Goal: Check status: Check status

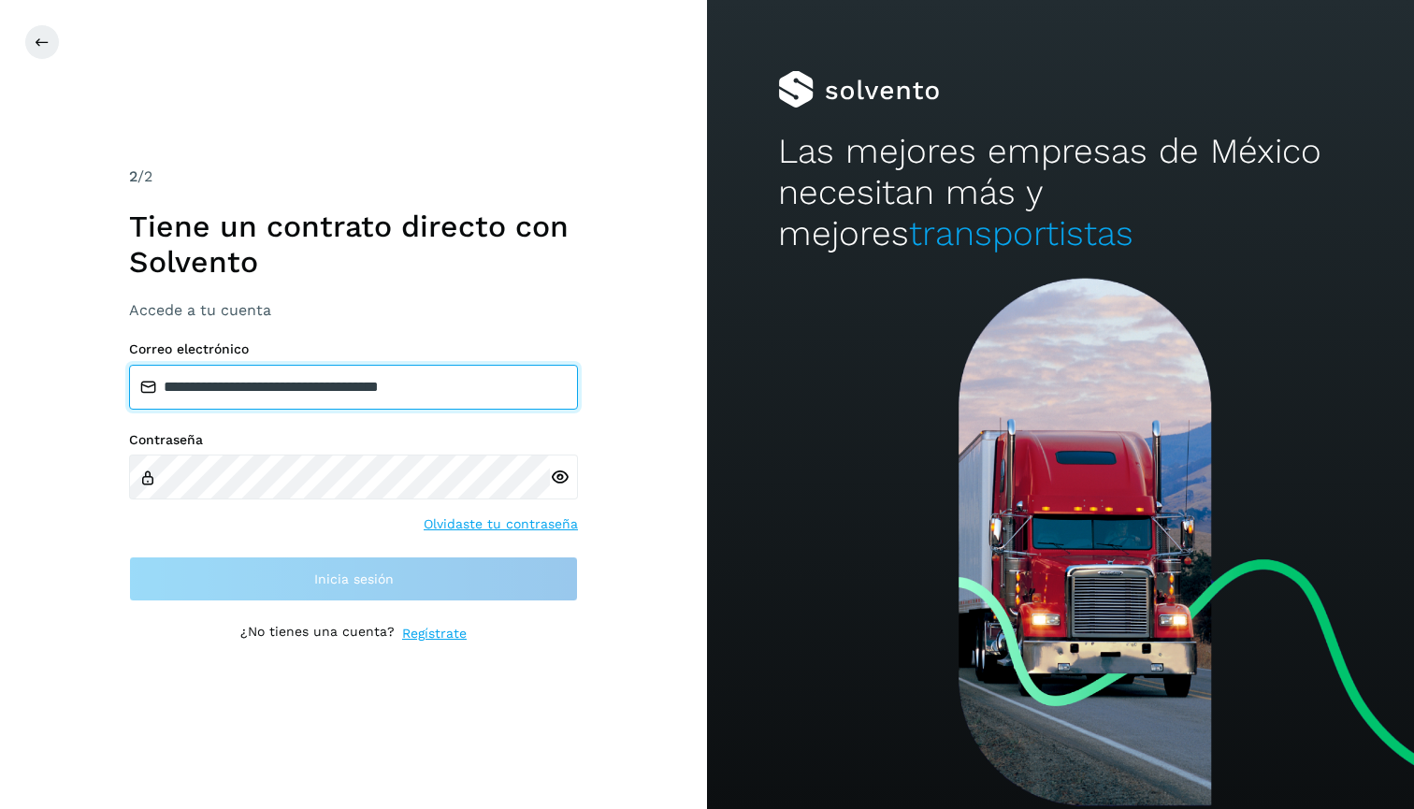
type input "**********"
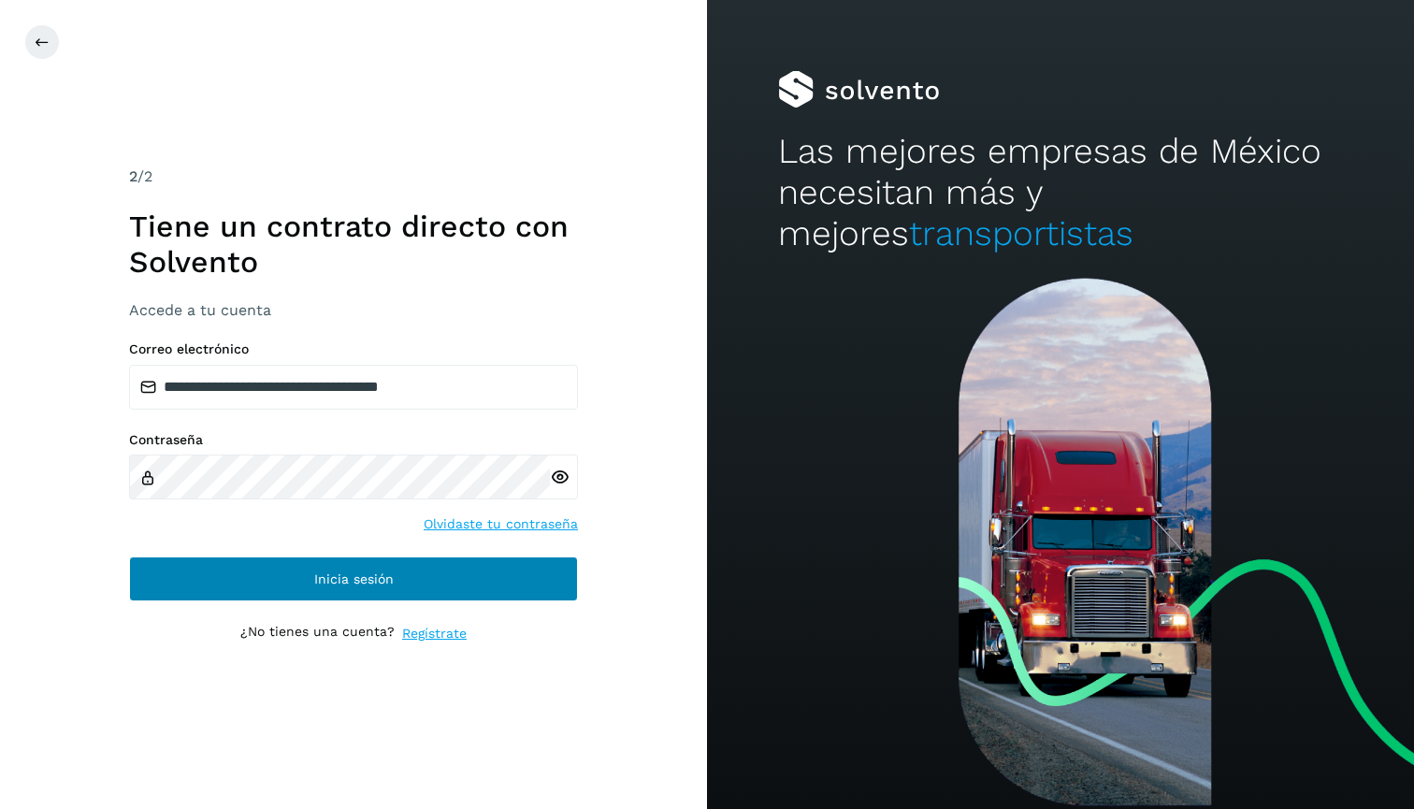
click at [522, 587] on button "Inicia sesión" at bounding box center [353, 578] width 449 height 45
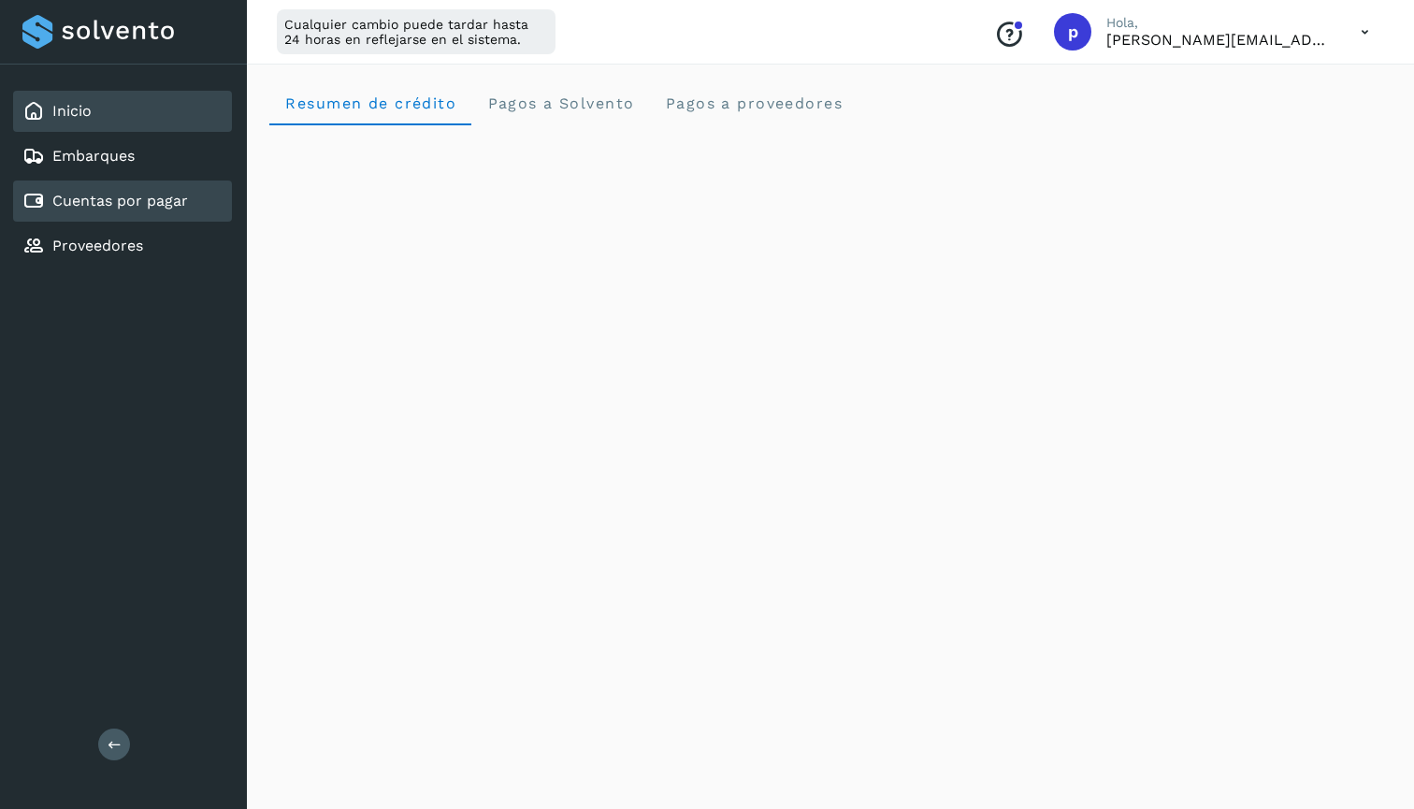
click at [168, 208] on link "Cuentas por pagar" at bounding box center [120, 201] width 136 height 18
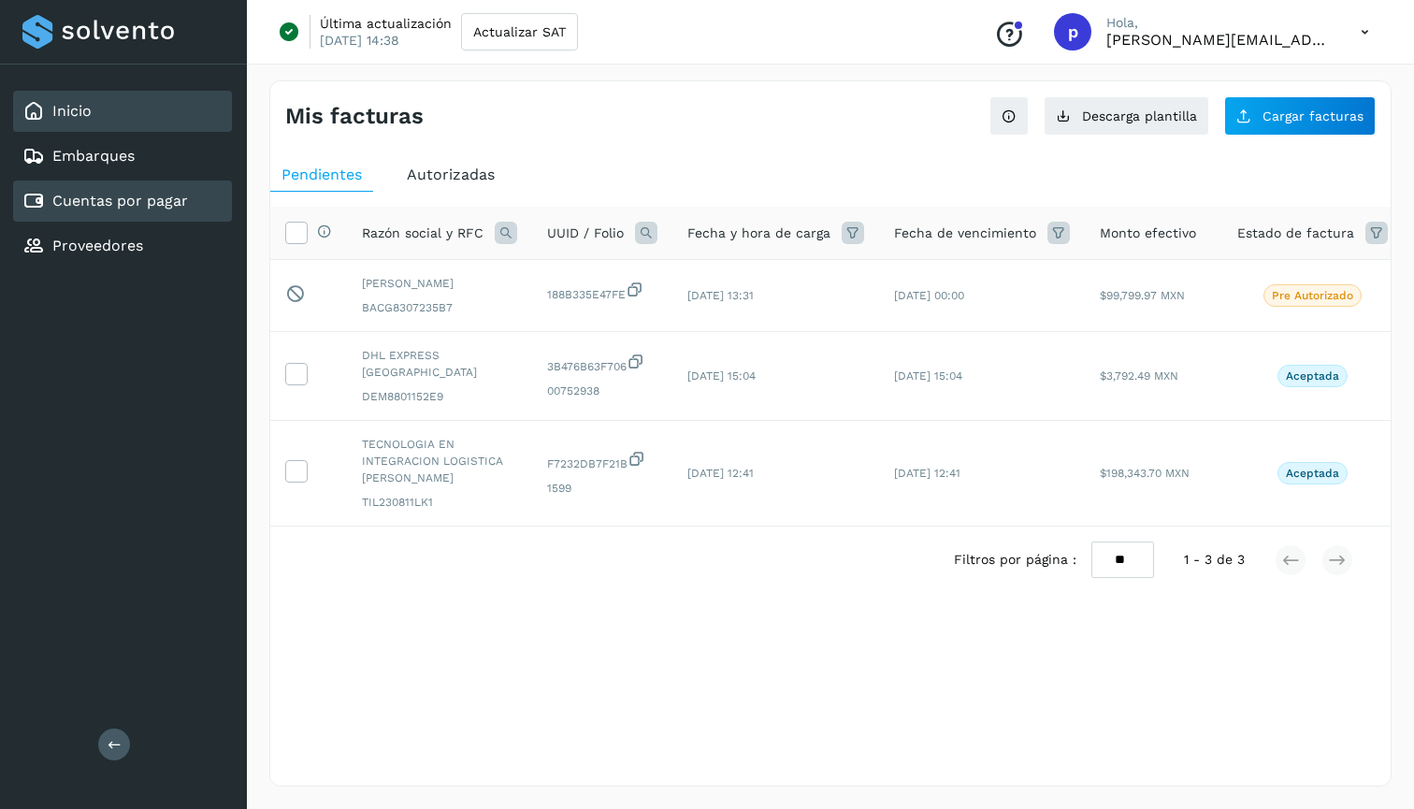
click at [131, 106] on div "Inicio" at bounding box center [122, 111] width 219 height 41
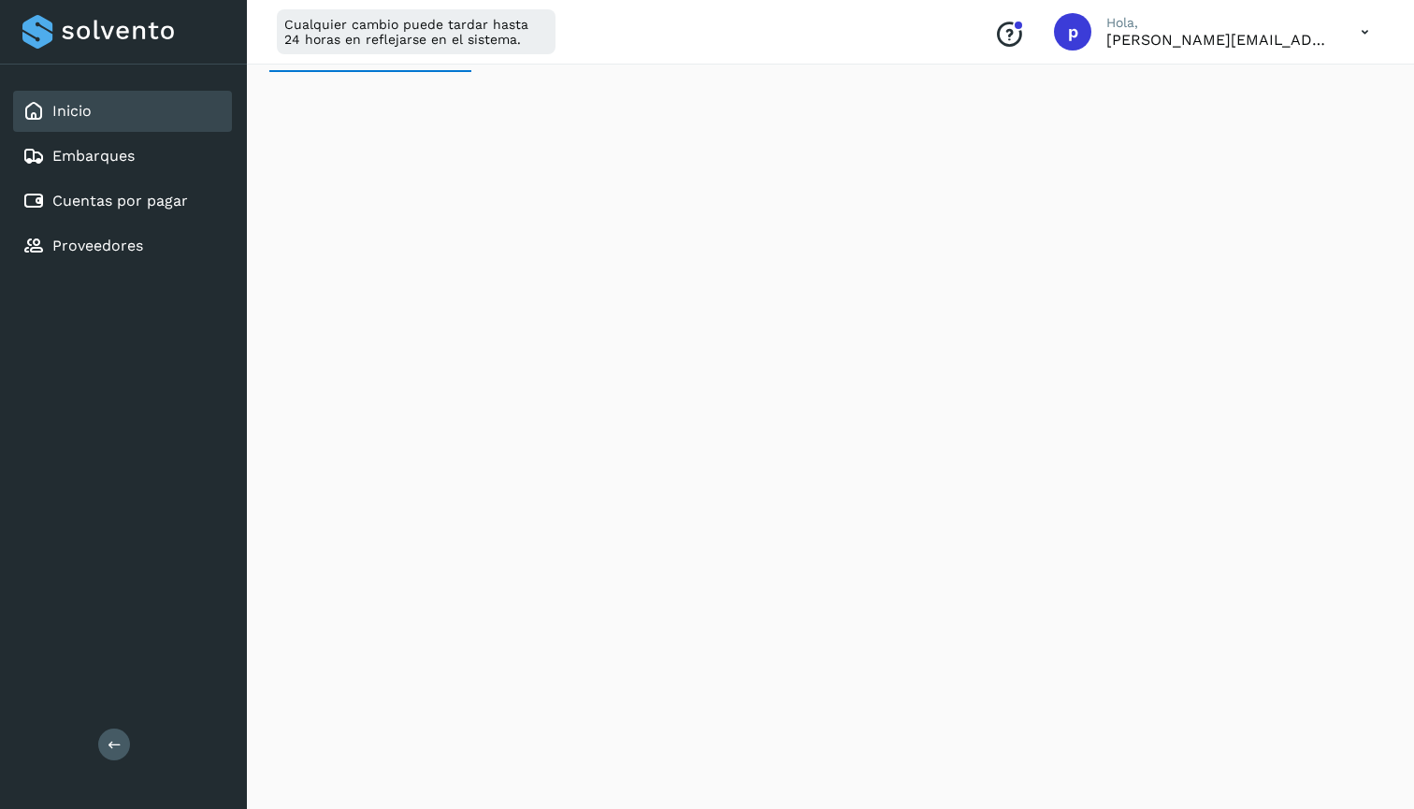
scroll to position [21, 0]
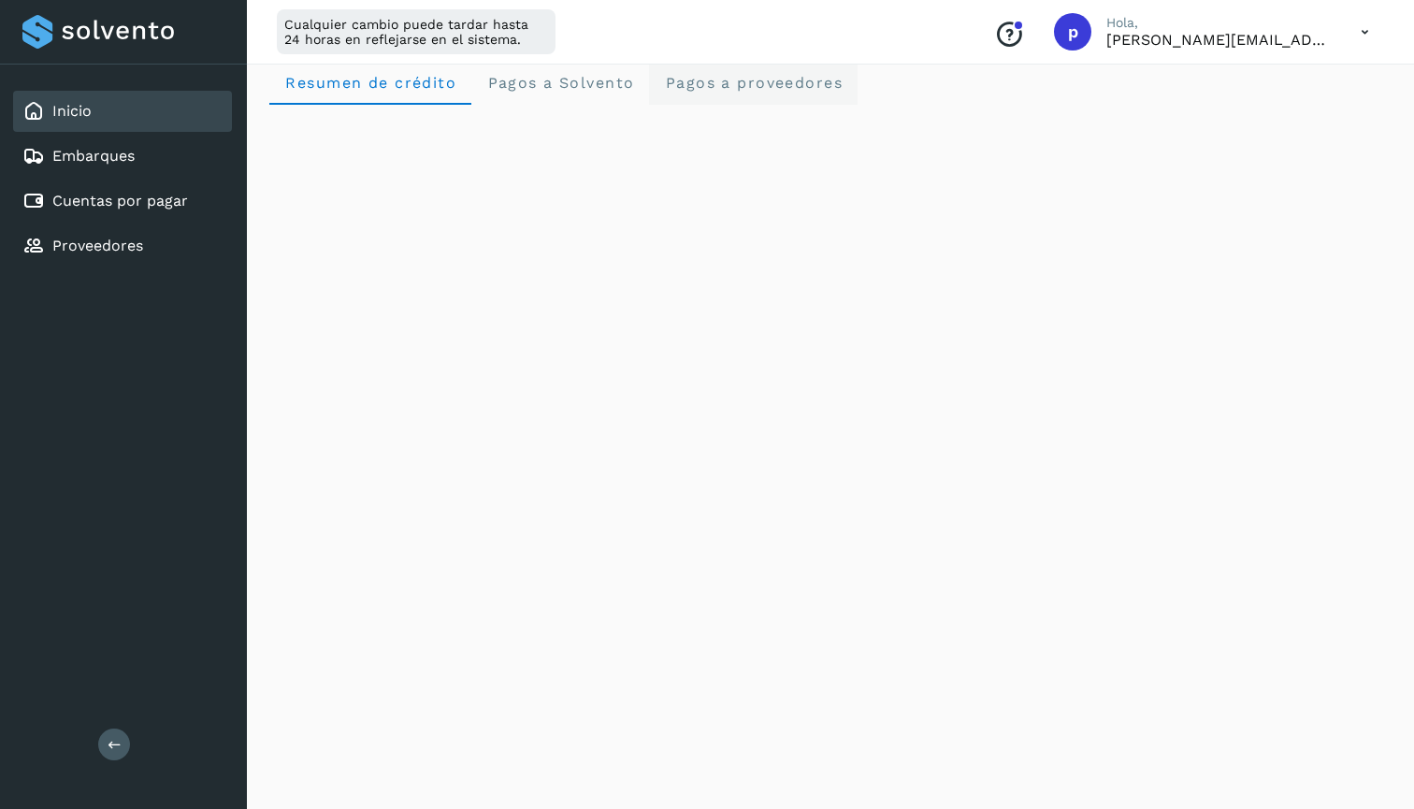
click at [762, 80] on span "Pagos a proveedores" at bounding box center [753, 83] width 179 height 18
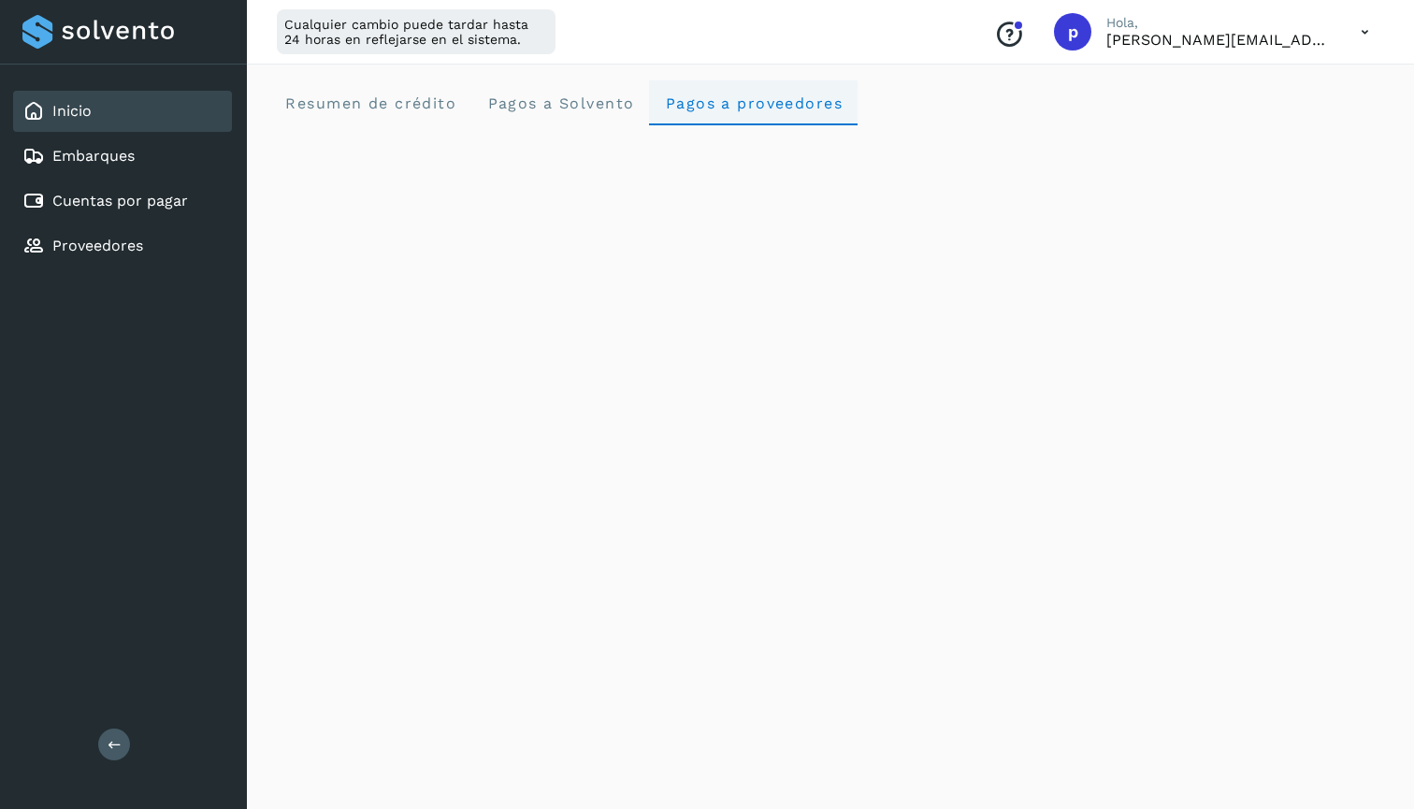
scroll to position [0, 0]
click at [340, 98] on span "Resumen de crédito" at bounding box center [370, 103] width 172 height 18
click at [687, 108] on span "Pagos a proveedores" at bounding box center [753, 103] width 179 height 18
click at [95, 234] on div "Proveedores" at bounding box center [122, 245] width 219 height 41
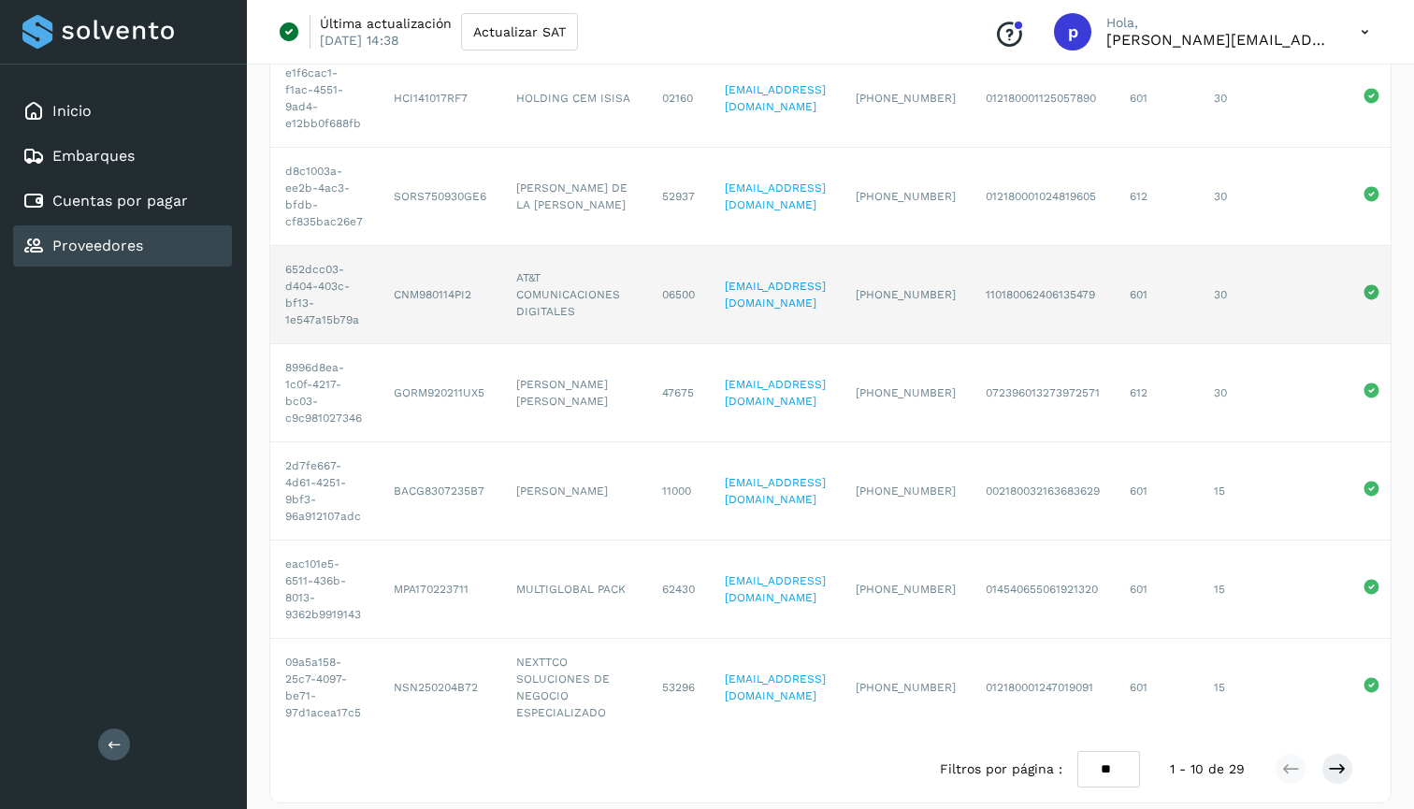
scroll to position [504, 0]
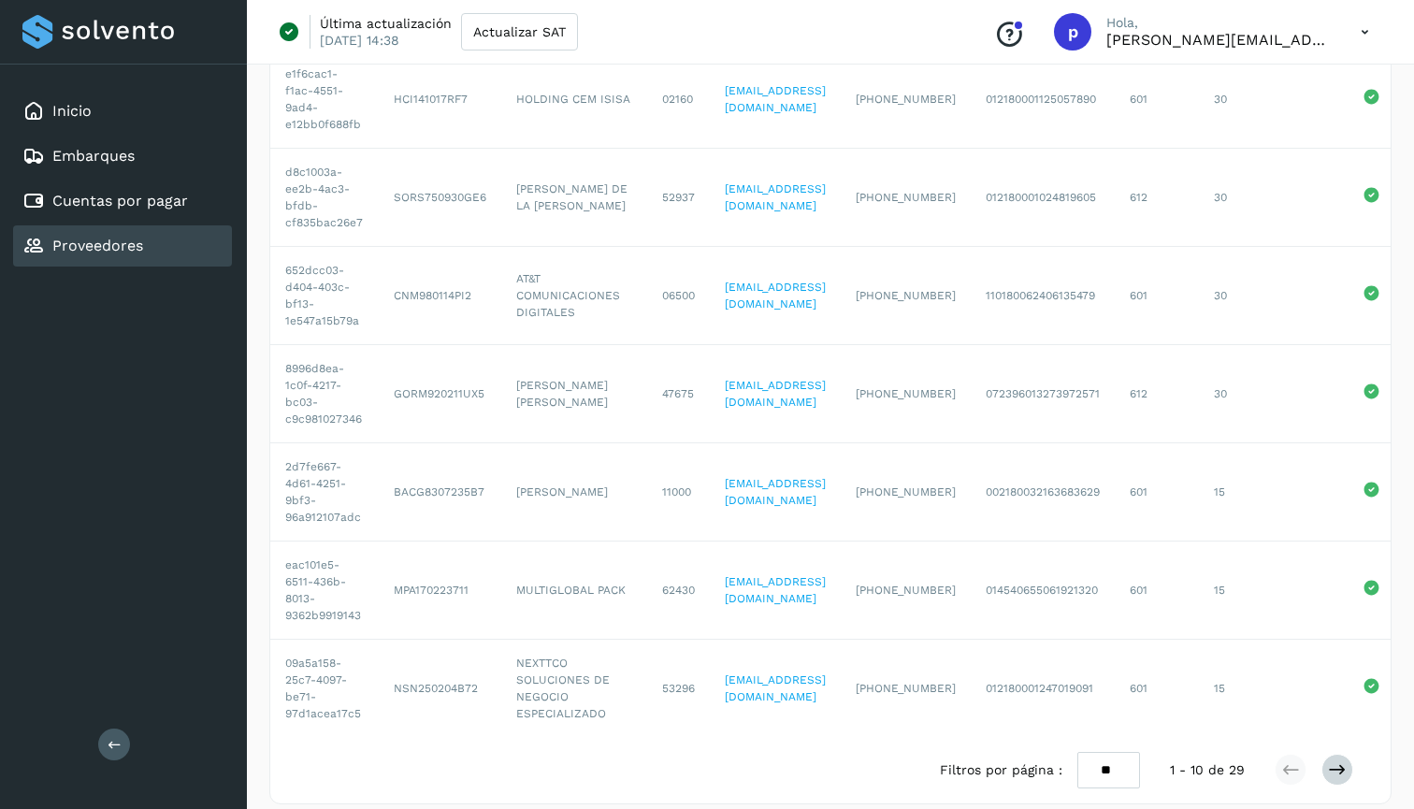
click at [1326, 754] on button at bounding box center [1337, 770] width 32 height 32
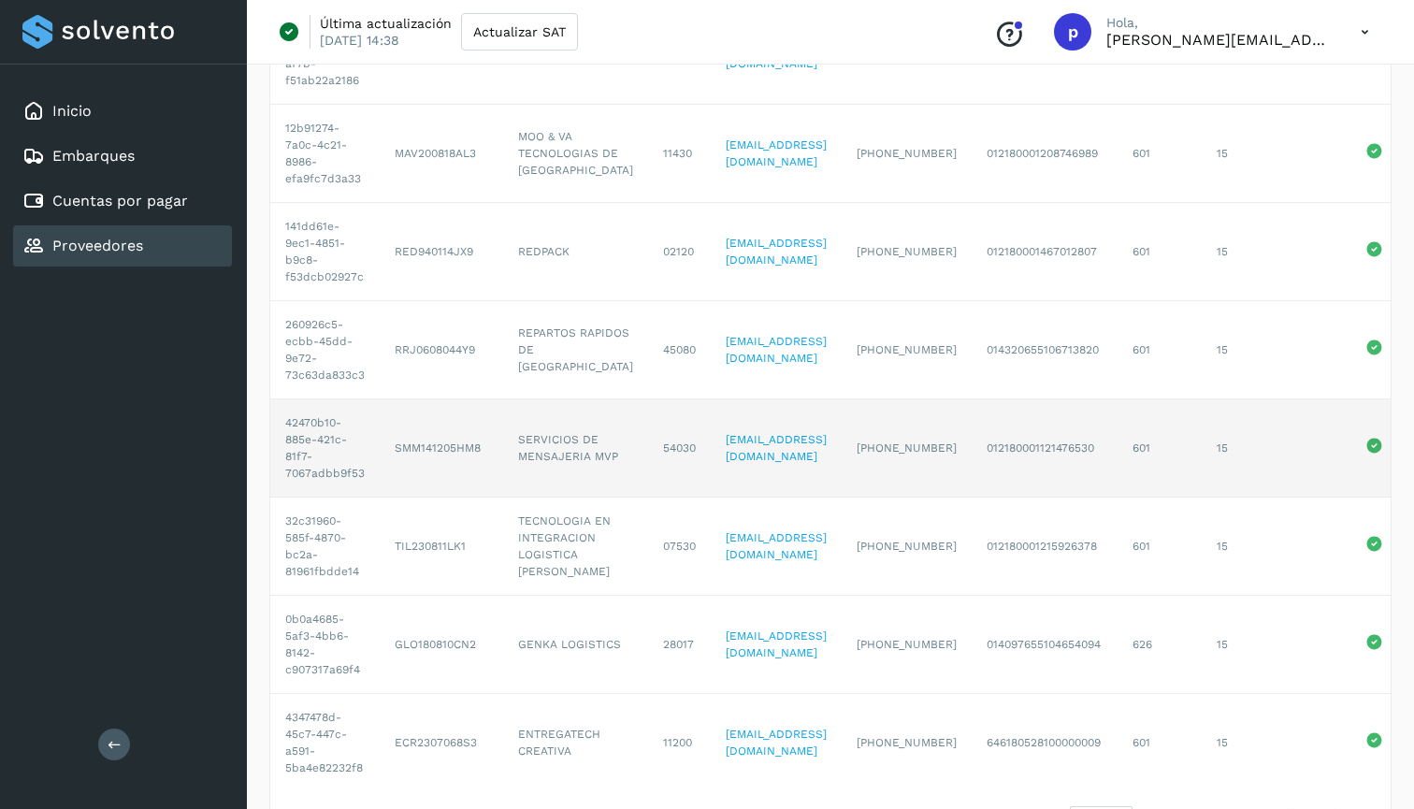
scroll to position [469, 0]
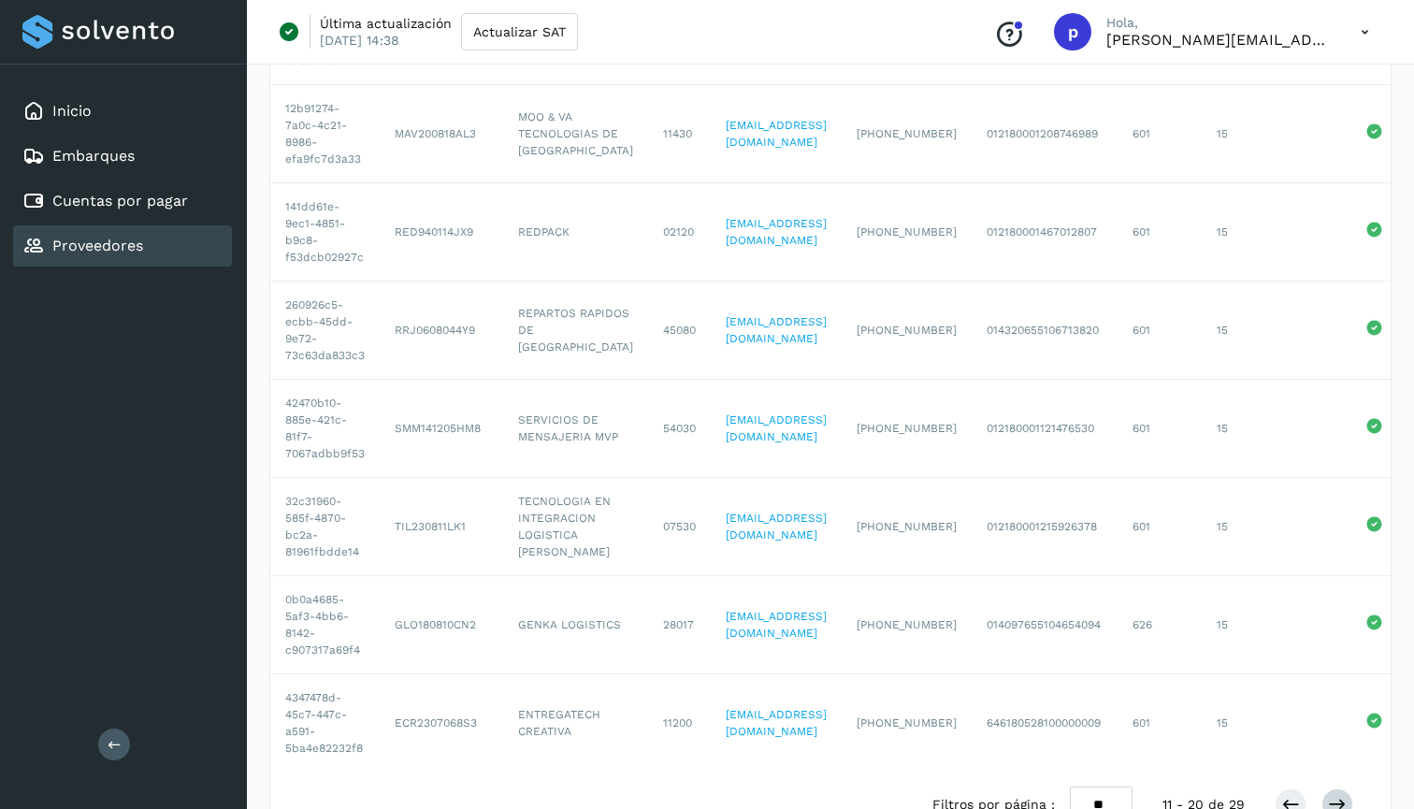
click at [1332, 795] on icon at bounding box center [1337, 804] width 19 height 19
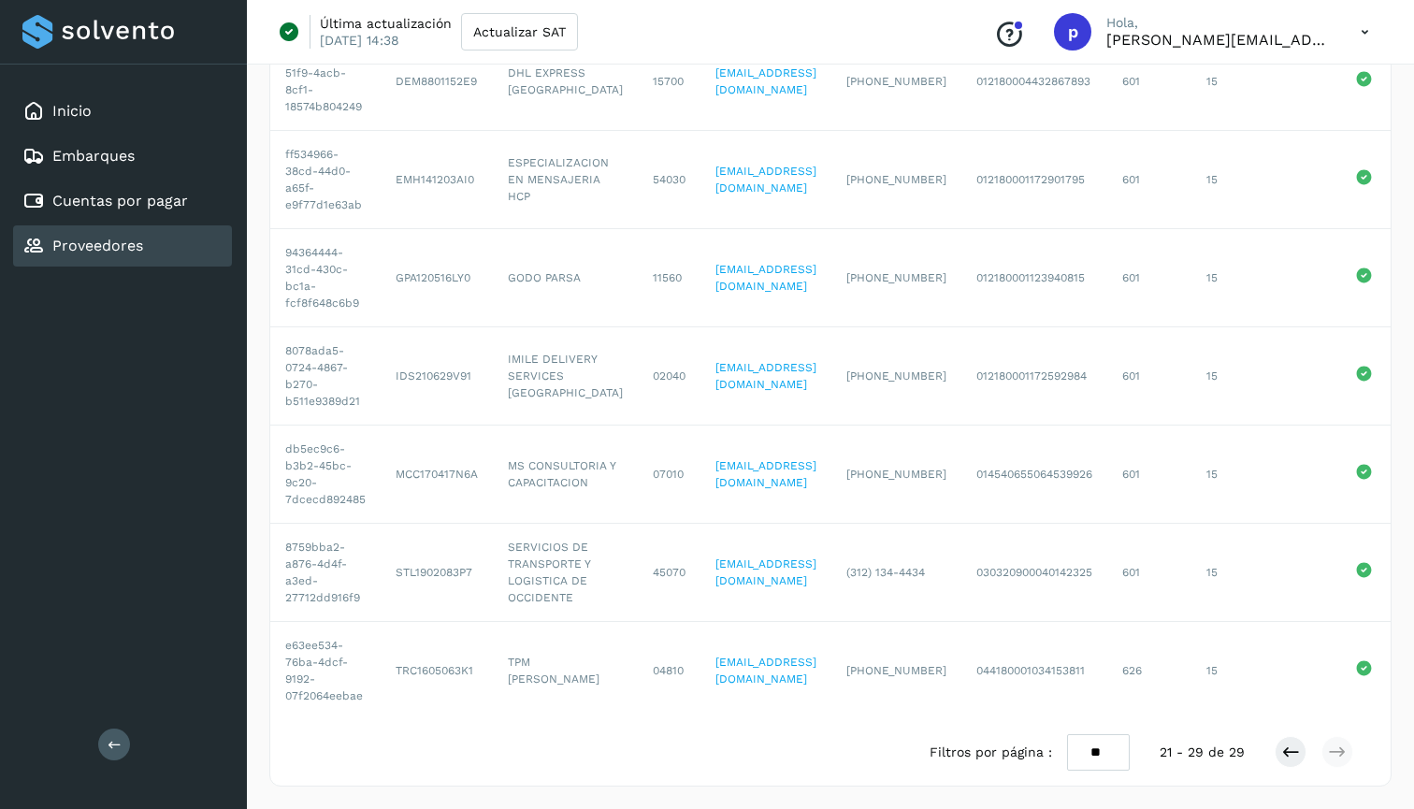
scroll to position [423, 0]
click at [1288, 756] on icon at bounding box center [1290, 752] width 19 height 19
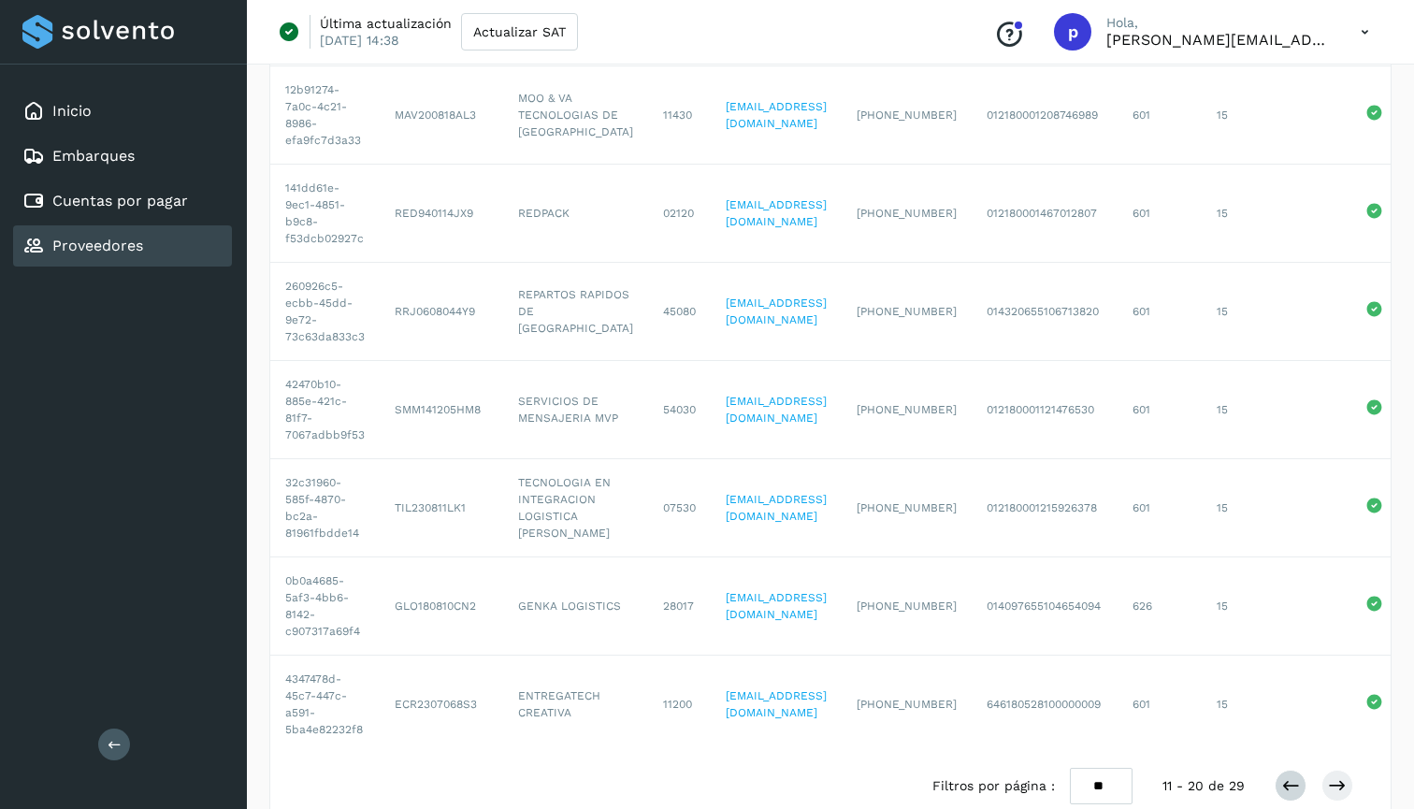
scroll to position [487, 0]
click at [1288, 777] on icon at bounding box center [1290, 786] width 19 height 19
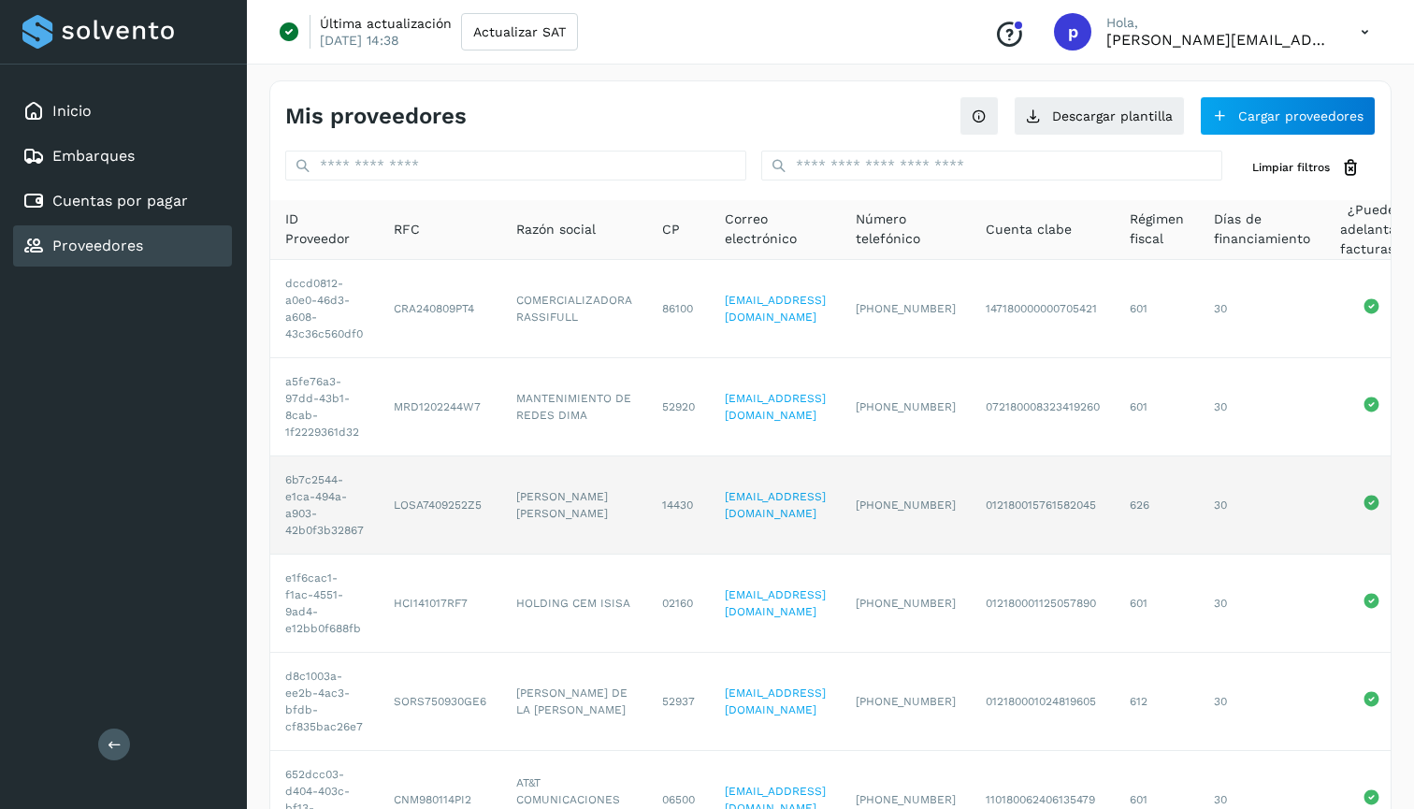
scroll to position [0, 0]
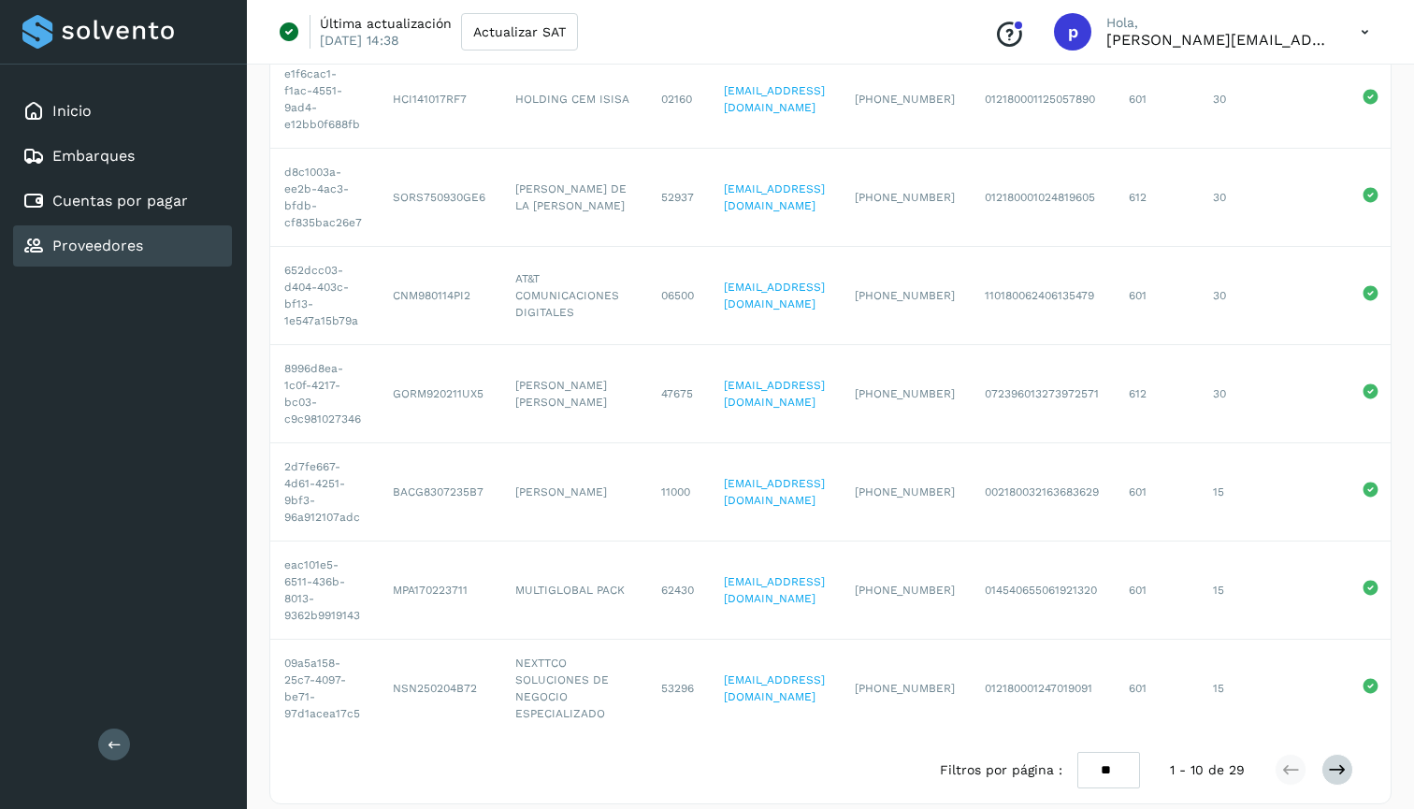
click at [1335, 760] on icon at bounding box center [1337, 769] width 19 height 19
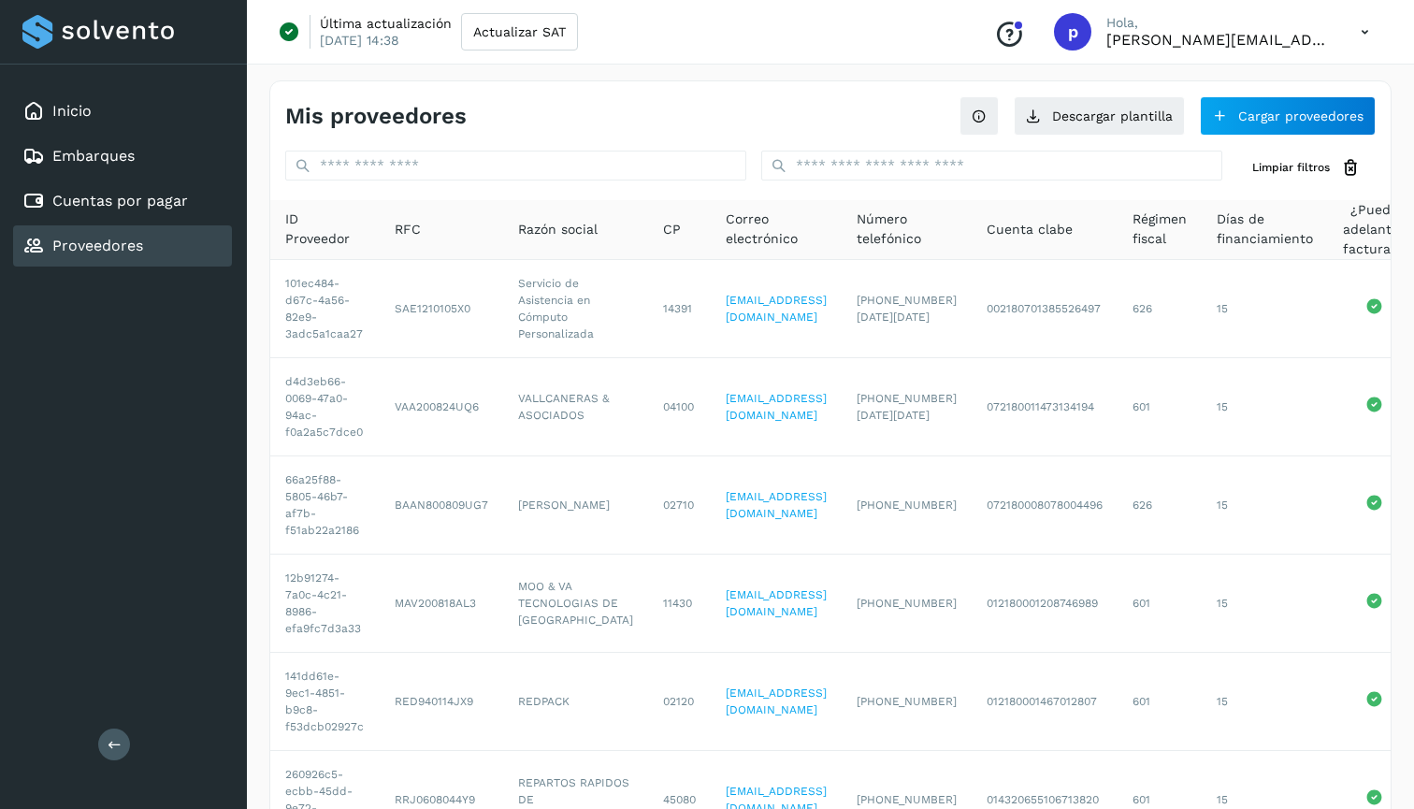
click at [95, 237] on link "Proveedores" at bounding box center [97, 246] width 91 height 18
click at [166, 175] on div "Embarques" at bounding box center [122, 156] width 219 height 41
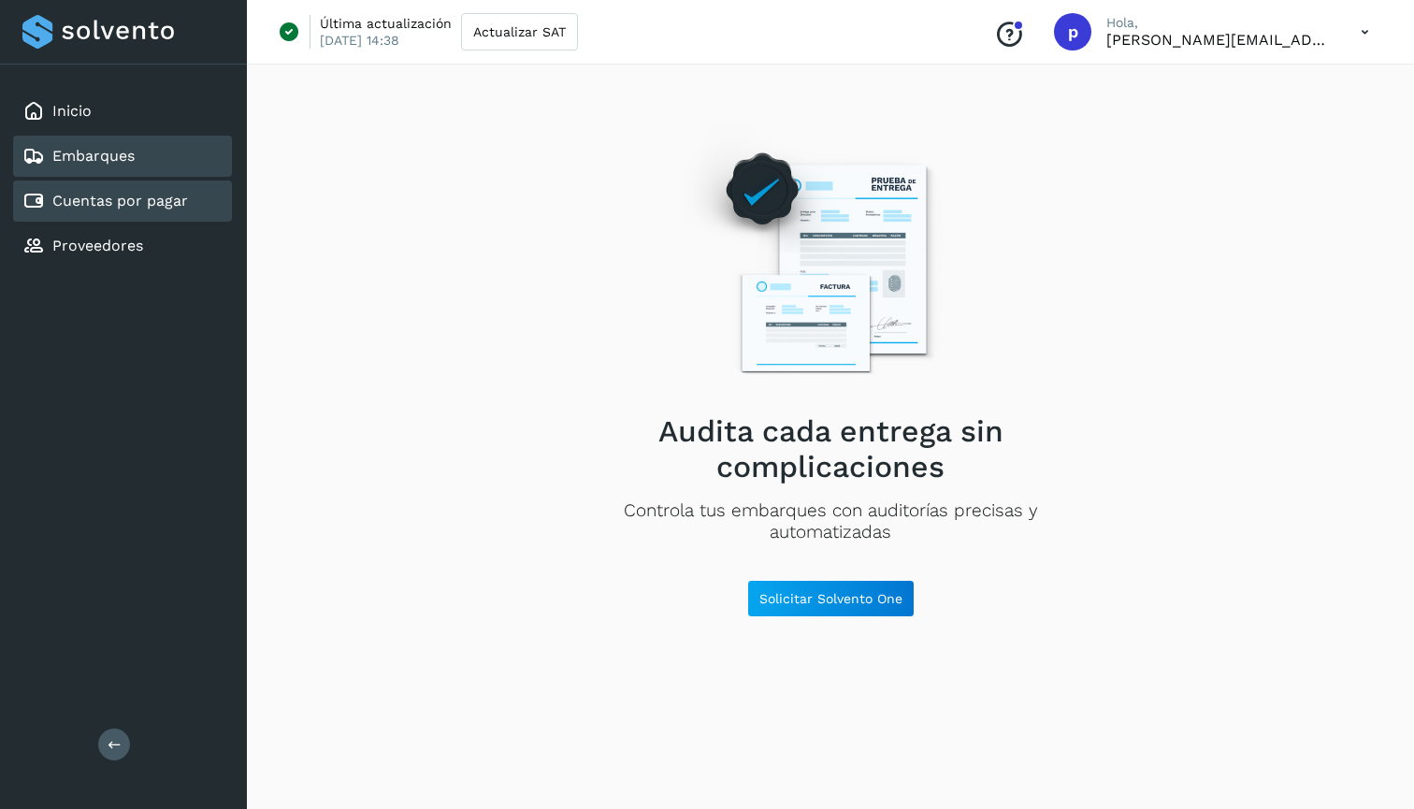
click at [166, 194] on link "Cuentas por pagar" at bounding box center [120, 201] width 136 height 18
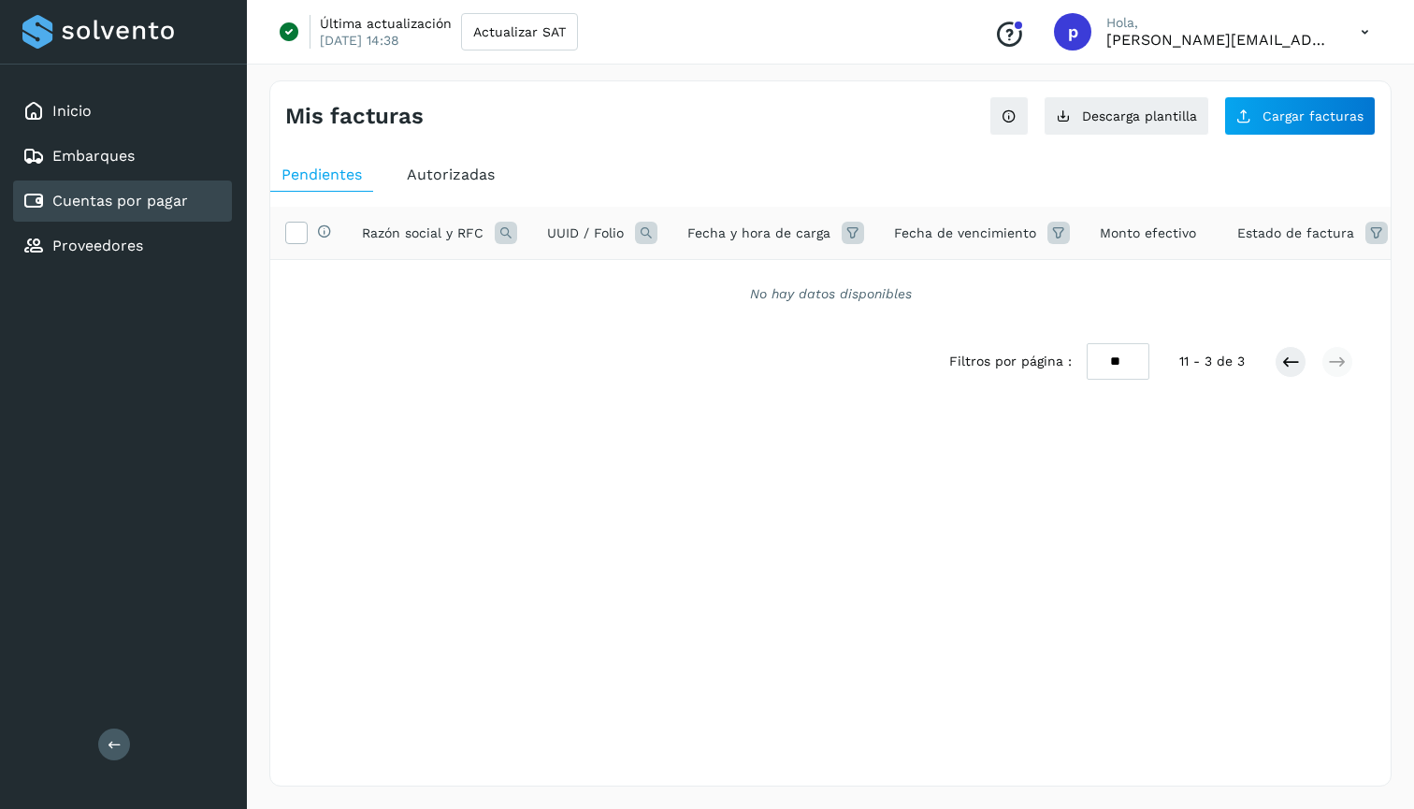
click at [92, 202] on link "Cuentas por pagar" at bounding box center [120, 201] width 136 height 18
click at [98, 237] on link "Proveedores" at bounding box center [97, 246] width 91 height 18
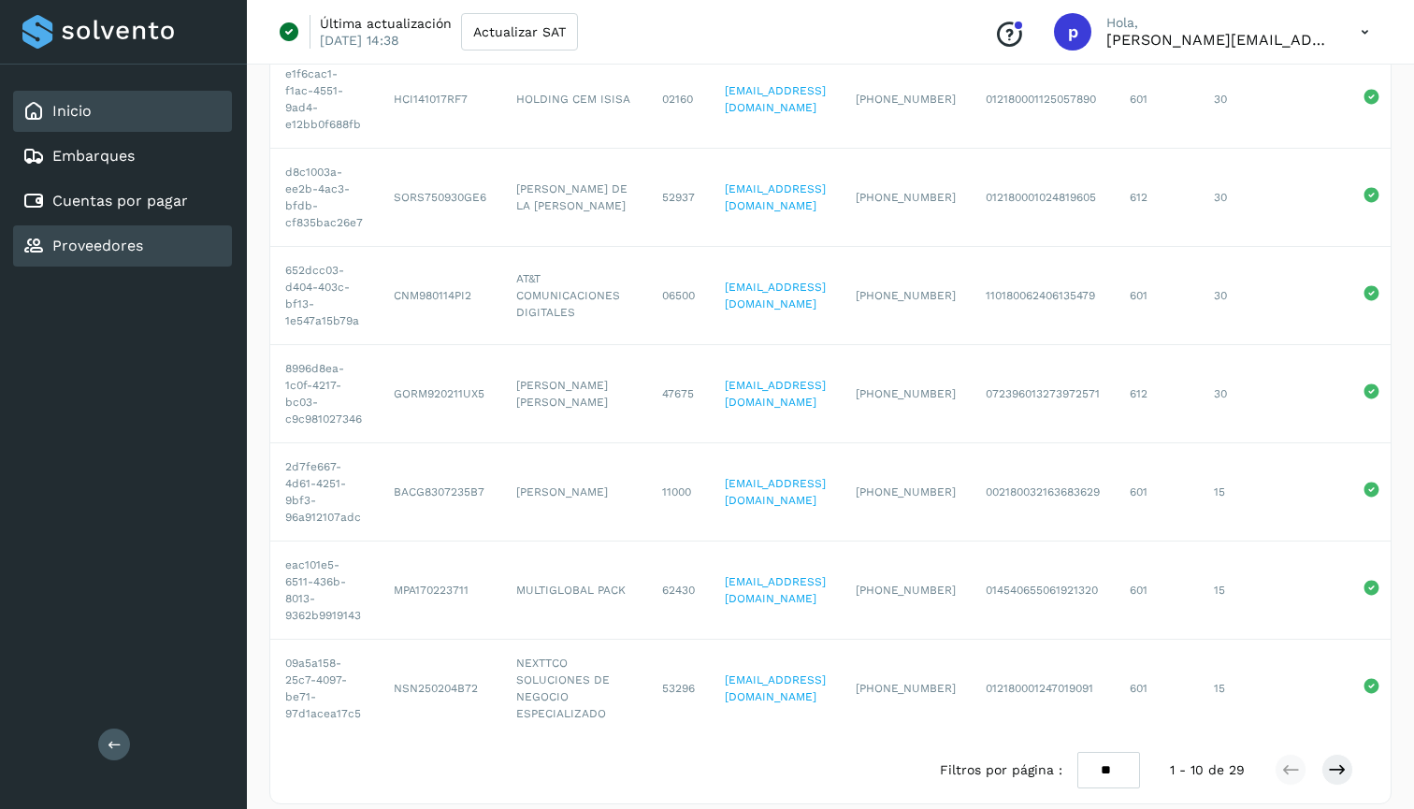
click at [123, 117] on div "Inicio" at bounding box center [122, 111] width 219 height 41
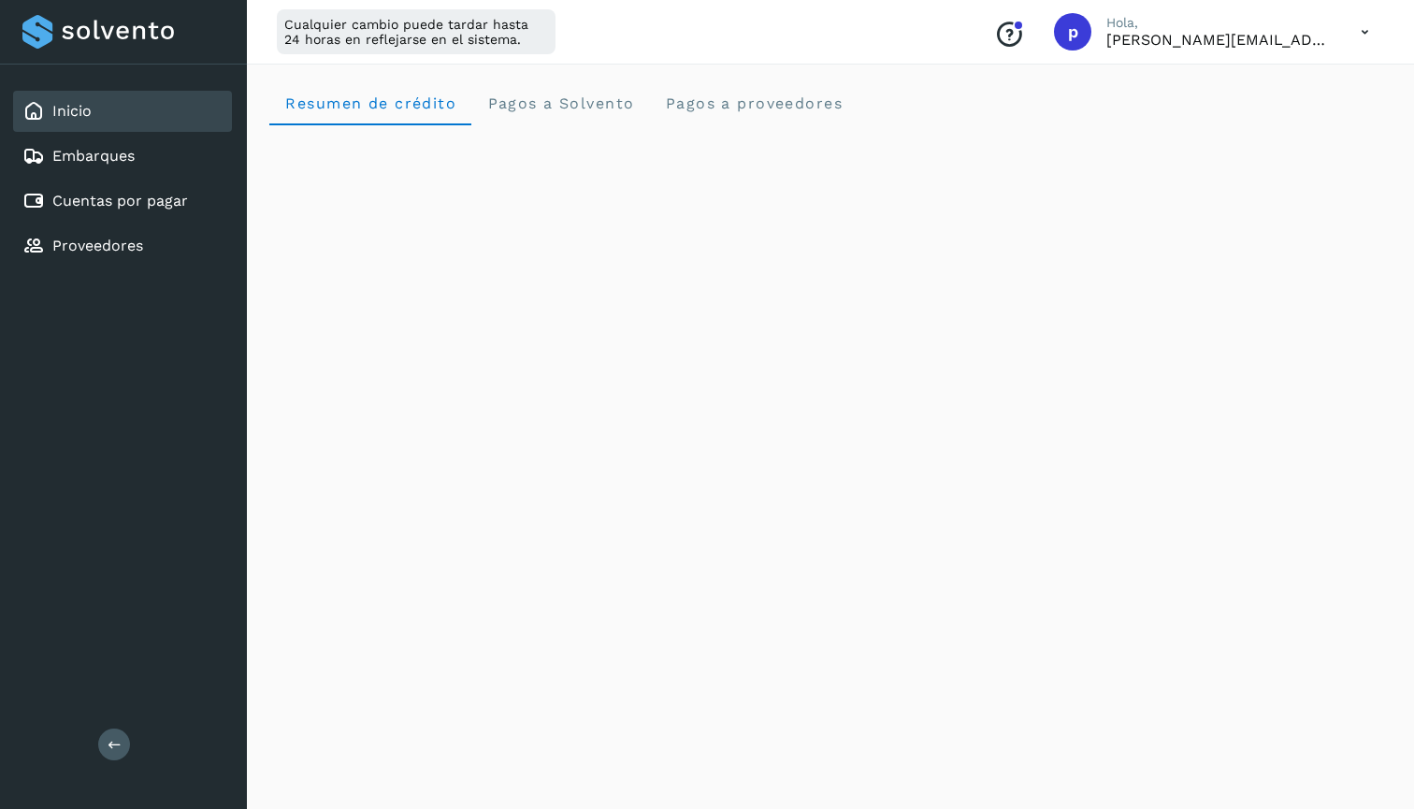
click at [108, 762] on div "Inicio Embarques Cuentas por pagar Proveedores Salir" at bounding box center [123, 404] width 247 height 809
click at [111, 740] on icon at bounding box center [115, 744] width 14 height 14
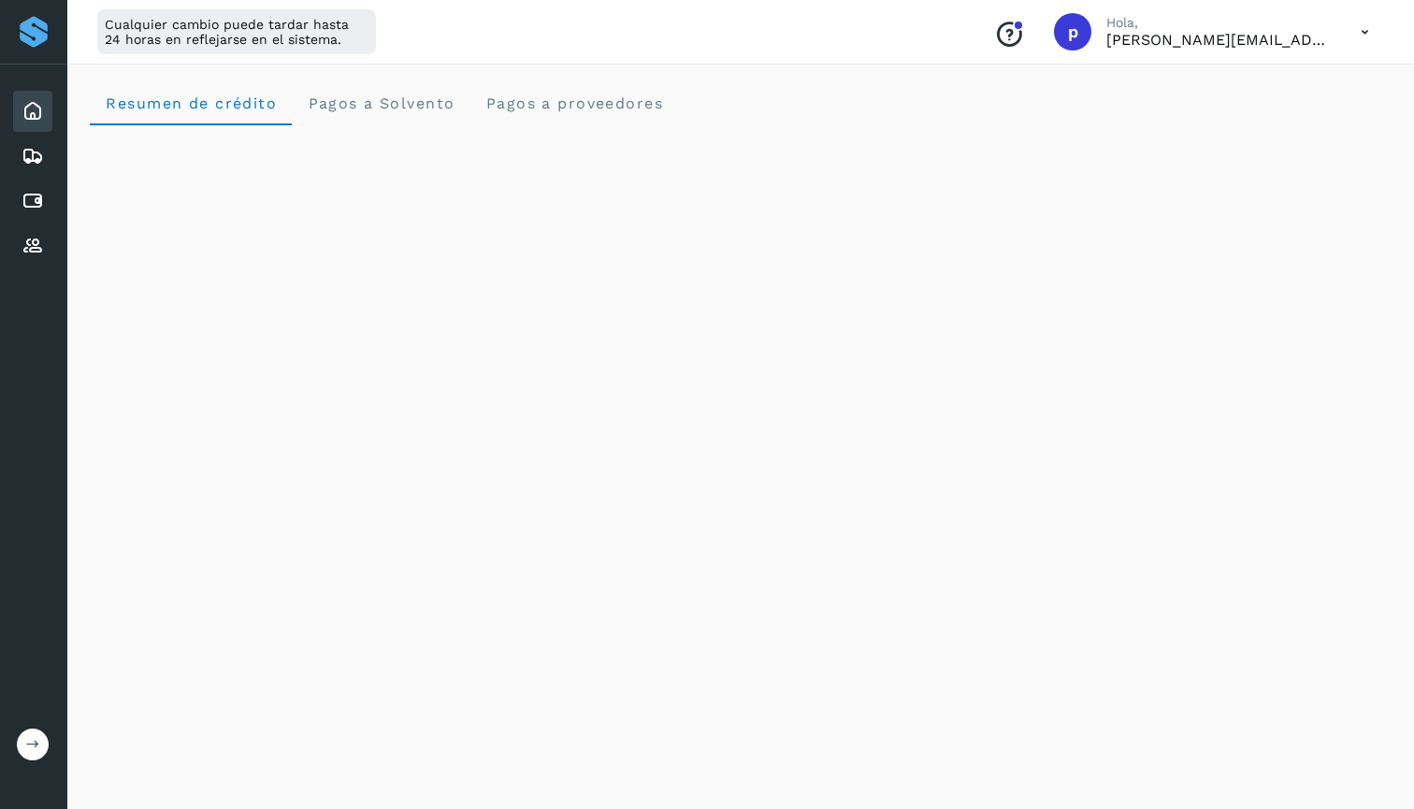
click at [45, 738] on button at bounding box center [33, 745] width 32 height 32
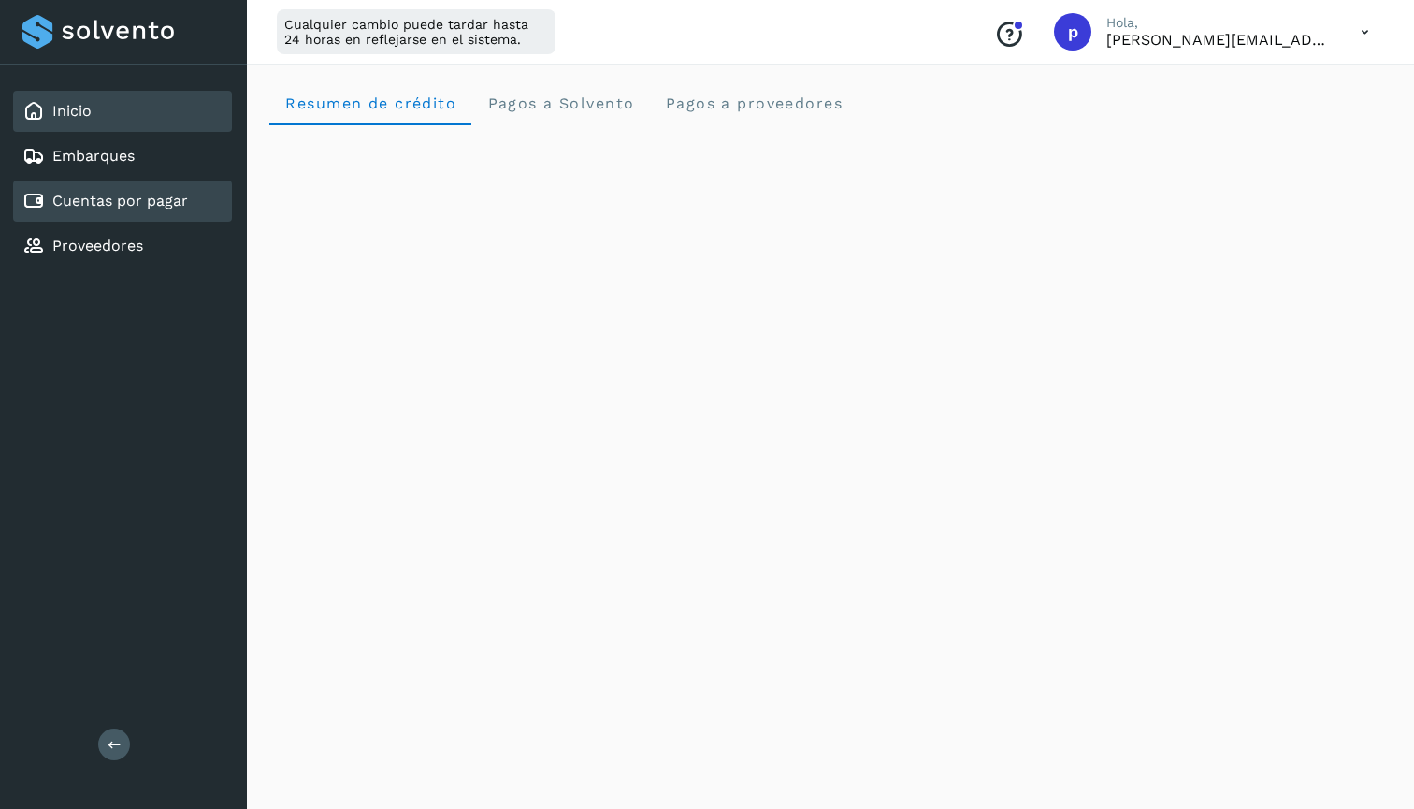
click at [142, 201] on link "Cuentas por pagar" at bounding box center [120, 201] width 136 height 18
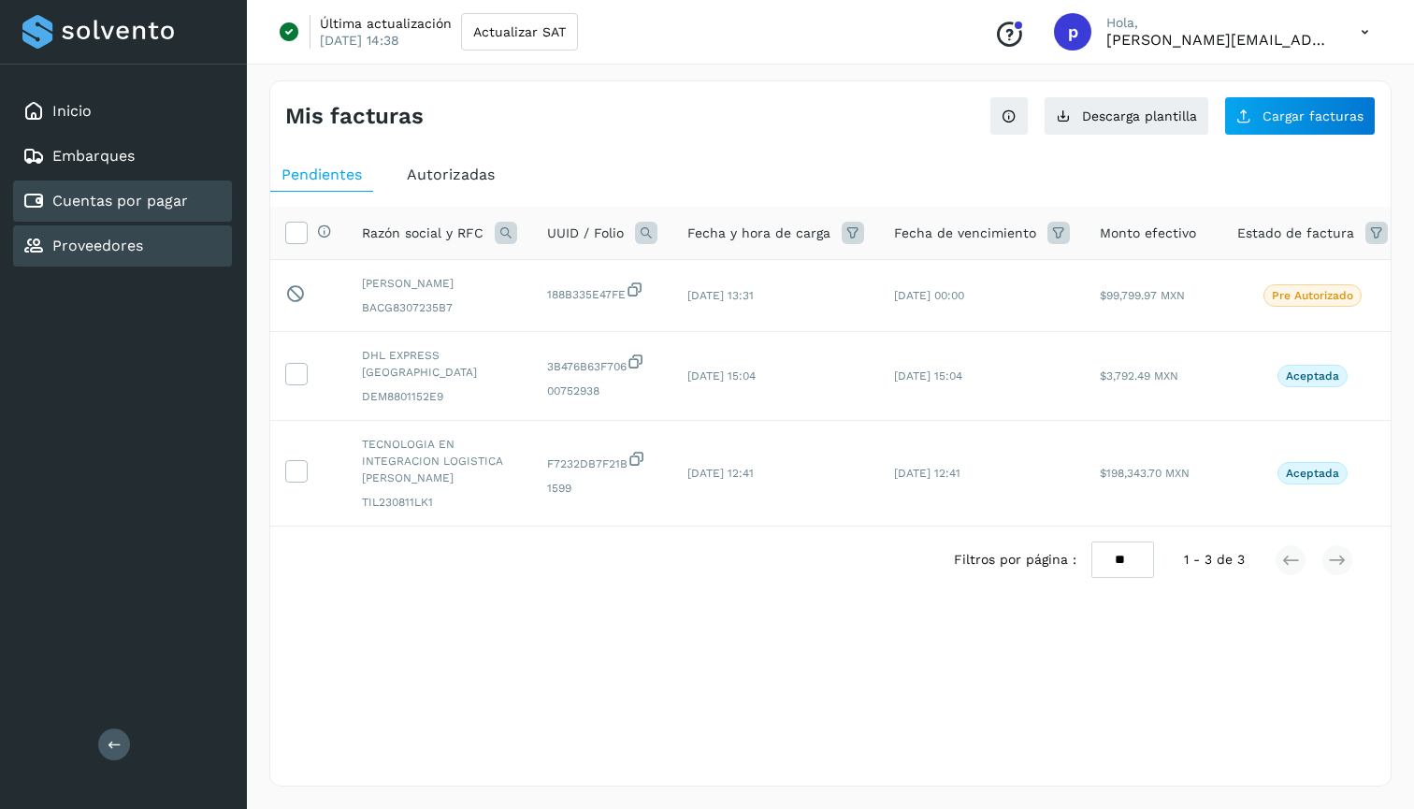
click at [163, 252] on div "Proveedores" at bounding box center [122, 245] width 219 height 41
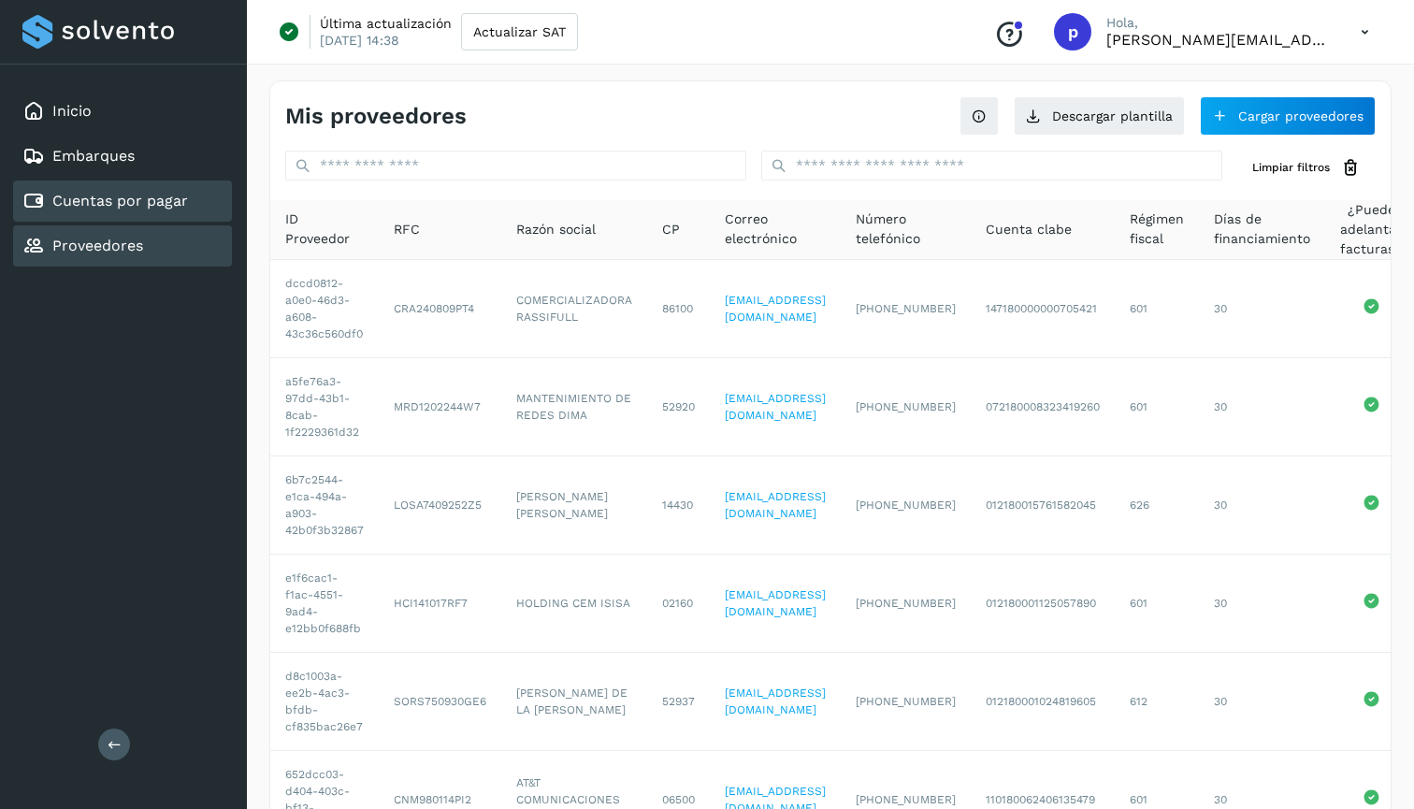
click at [158, 196] on link "Cuentas por pagar" at bounding box center [120, 201] width 136 height 18
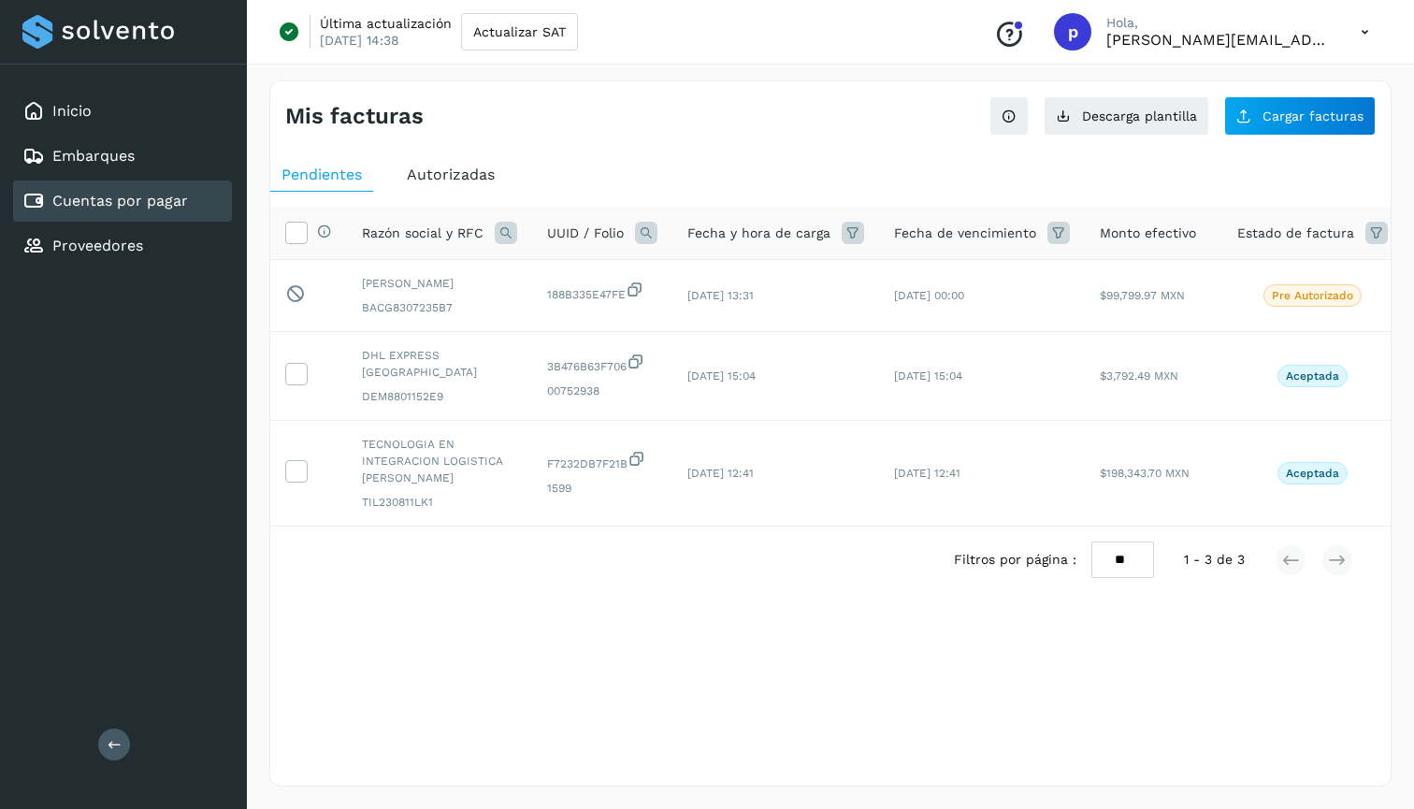
click at [452, 168] on span "Autorizadas" at bounding box center [451, 175] width 88 height 18
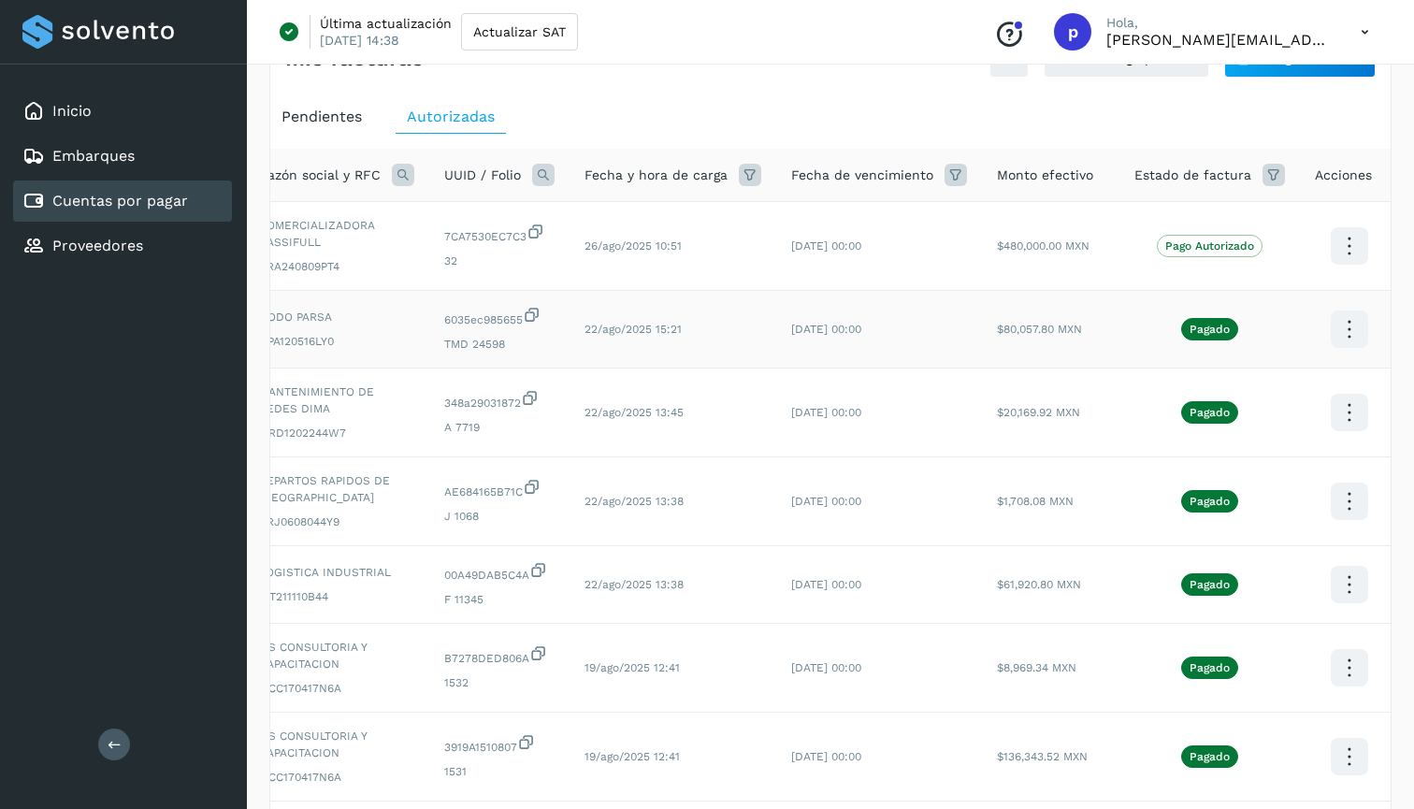
scroll to position [0, 78]
click at [1348, 268] on icon at bounding box center [1350, 246] width 44 height 44
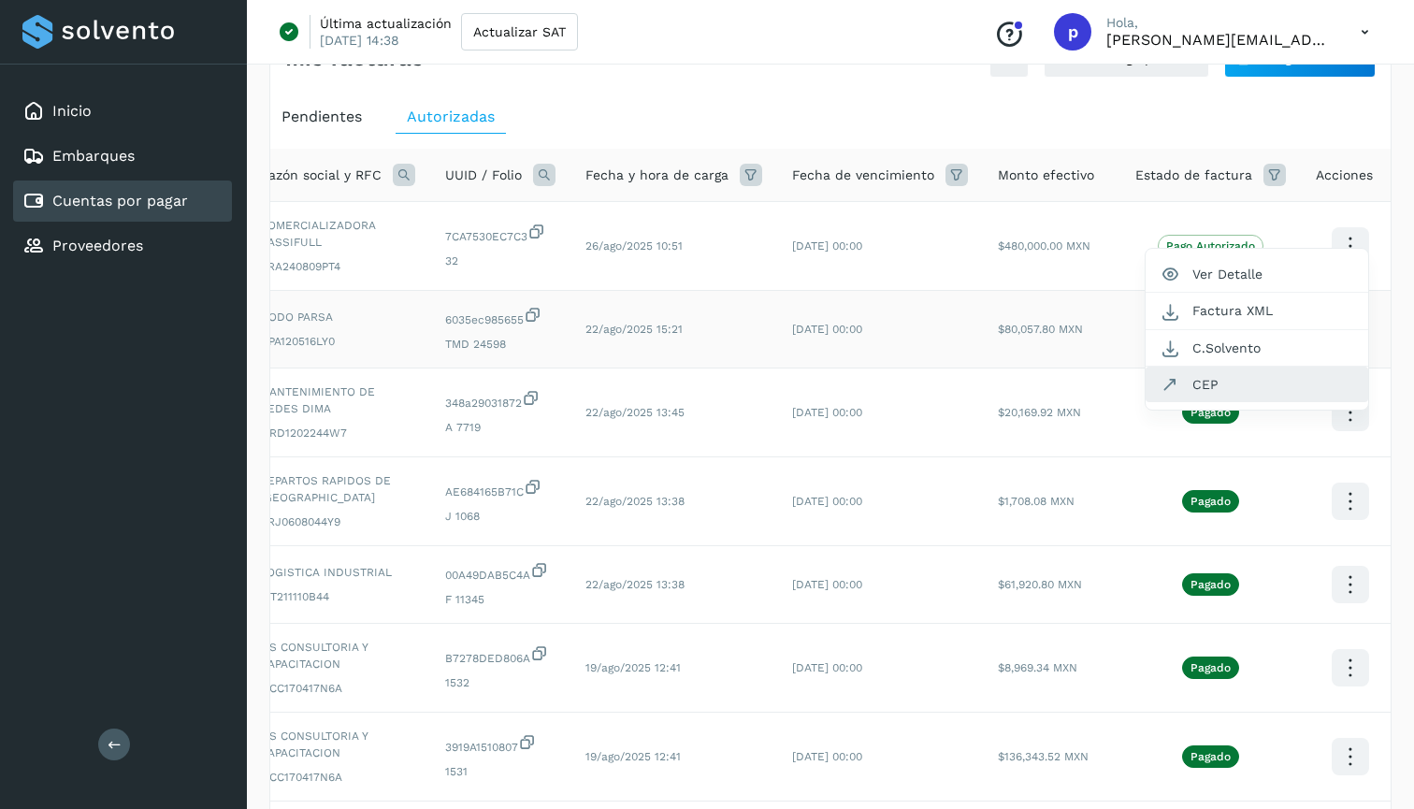
click at [1259, 381] on button "CEP" at bounding box center [1257, 385] width 223 height 36
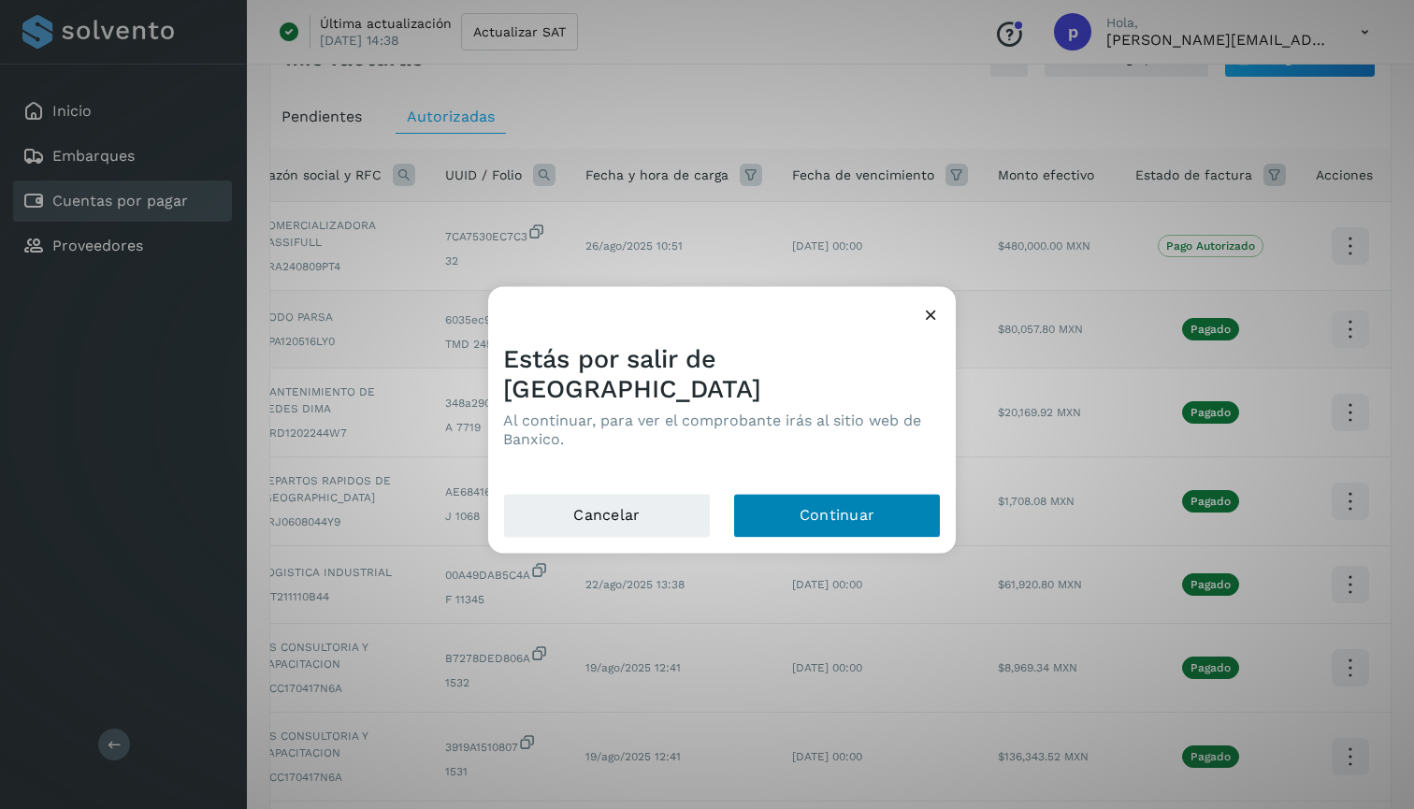
click at [852, 502] on button "Continuar" at bounding box center [837, 515] width 208 height 45
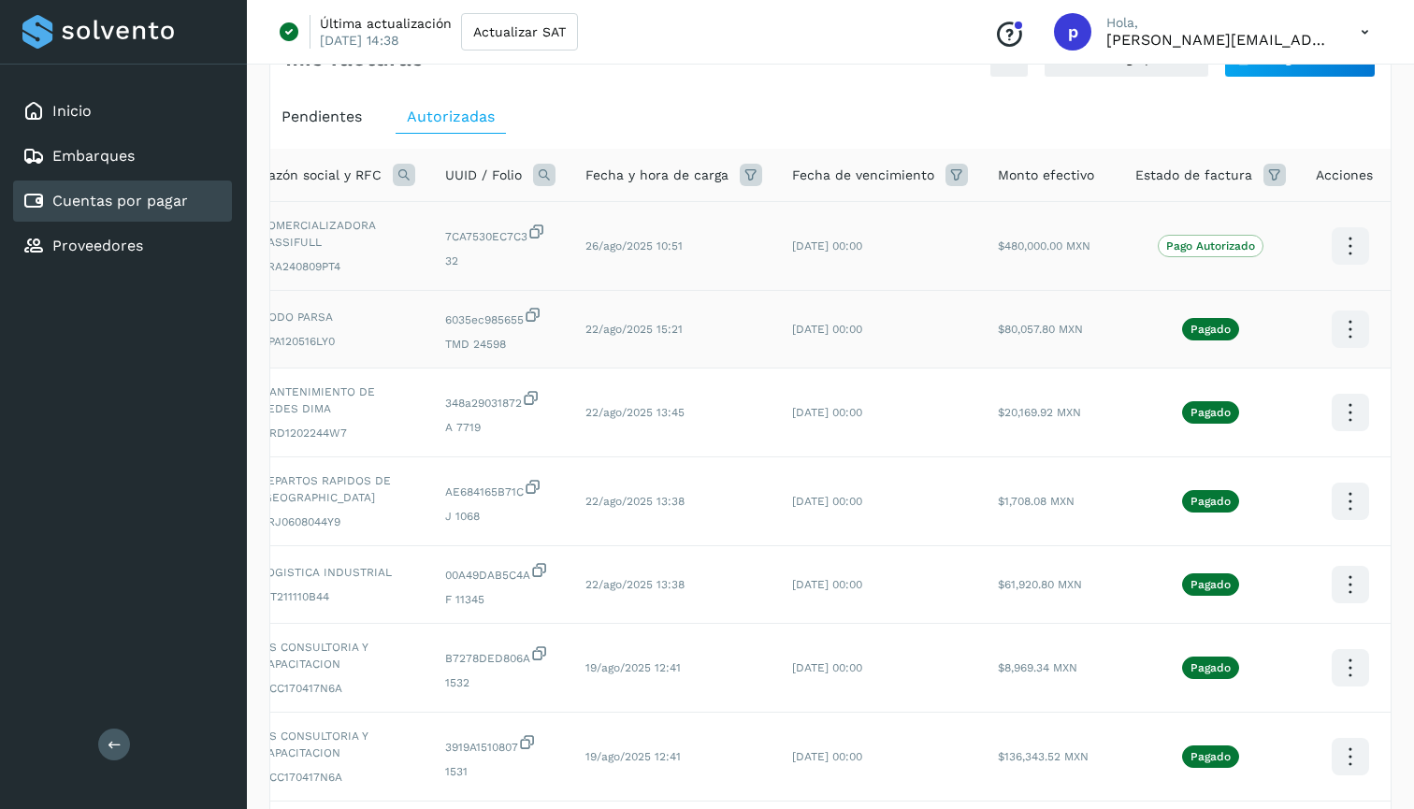
click at [1341, 249] on icon at bounding box center [1350, 246] width 44 height 44
click at [1205, 123] on div at bounding box center [707, 404] width 1414 height 809
click at [1345, 268] on icon at bounding box center [1350, 246] width 44 height 44
click at [1156, 115] on div at bounding box center [707, 404] width 1414 height 809
click at [1156, 115] on ul "Pendientes Autorizadas" at bounding box center [830, 117] width 1120 height 34
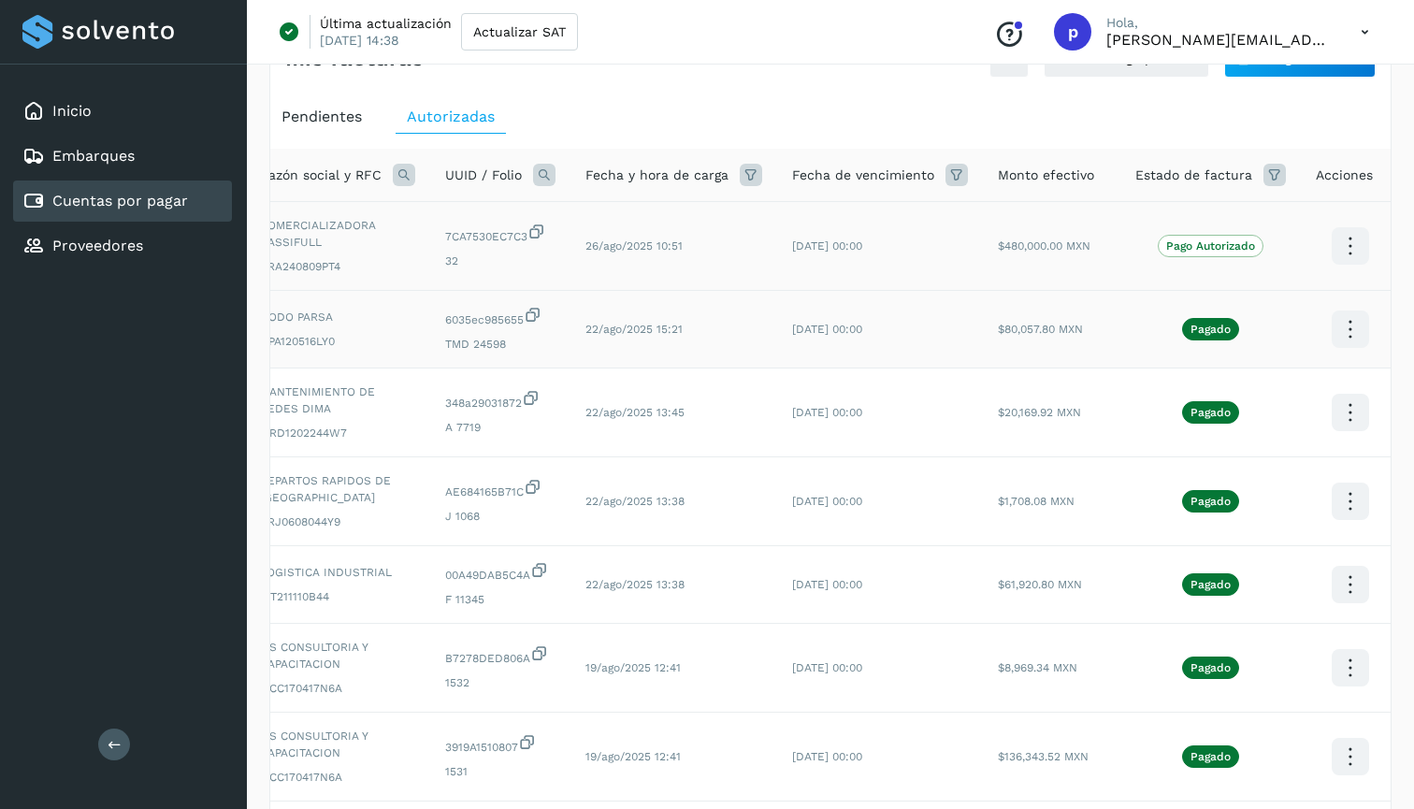
click at [1367, 22] on icon at bounding box center [1365, 32] width 38 height 38
click at [1292, 141] on div "Documentación Cerrar sesión" at bounding box center [1272, 102] width 223 height 102
click at [1343, 21] on div "Conoce nuestros beneficios [PERSON_NAME], [PERSON_NAME][EMAIL_ADDRESS][PERSON_N…" at bounding box center [1181, 31] width 405 height 43
click at [1356, 26] on icon at bounding box center [1365, 32] width 38 height 38
click at [1306, 121] on div "Cerrar sesión" at bounding box center [1272, 121] width 223 height 36
